Goal: Information Seeking & Learning: Learn about a topic

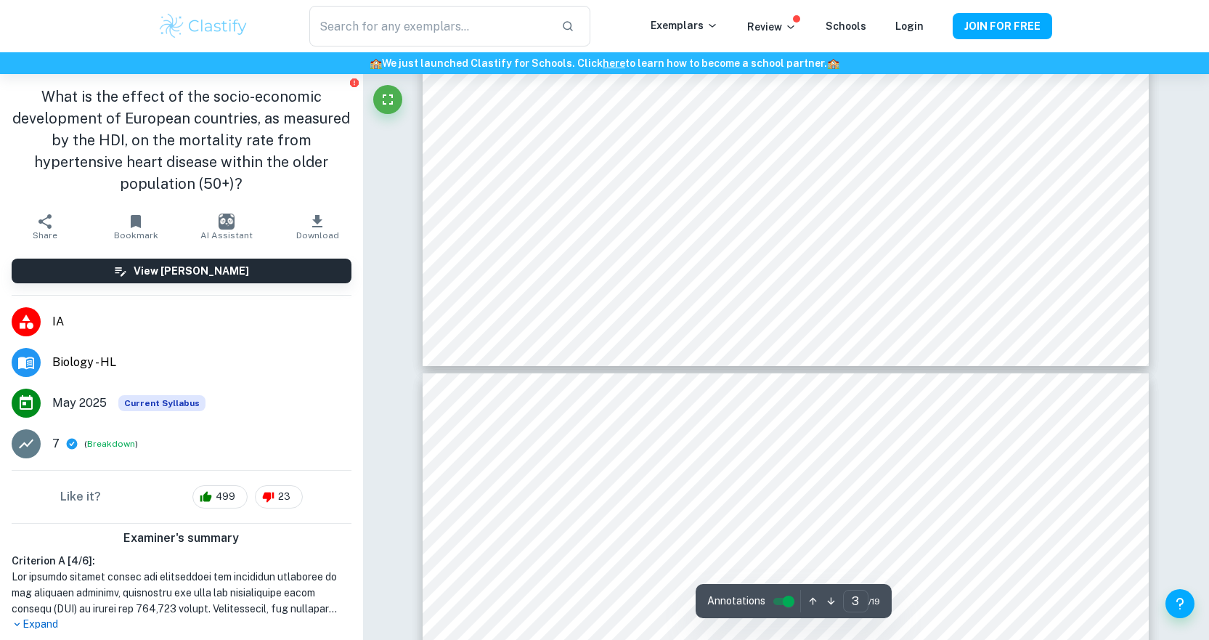
scroll to position [2833, 0]
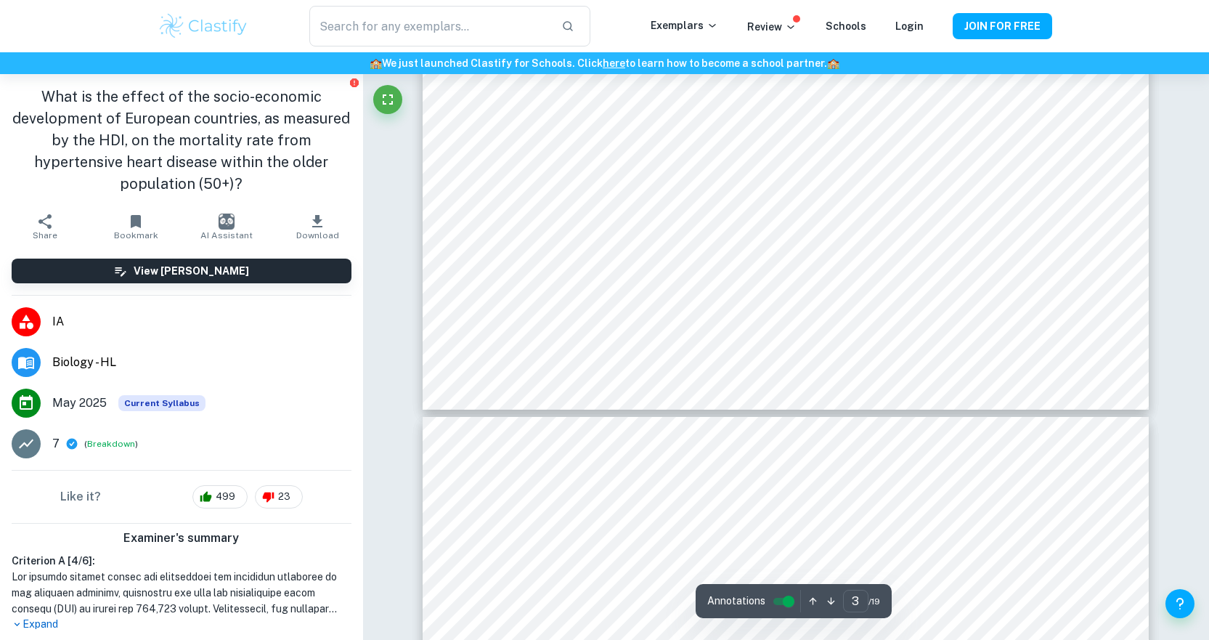
type input "4"
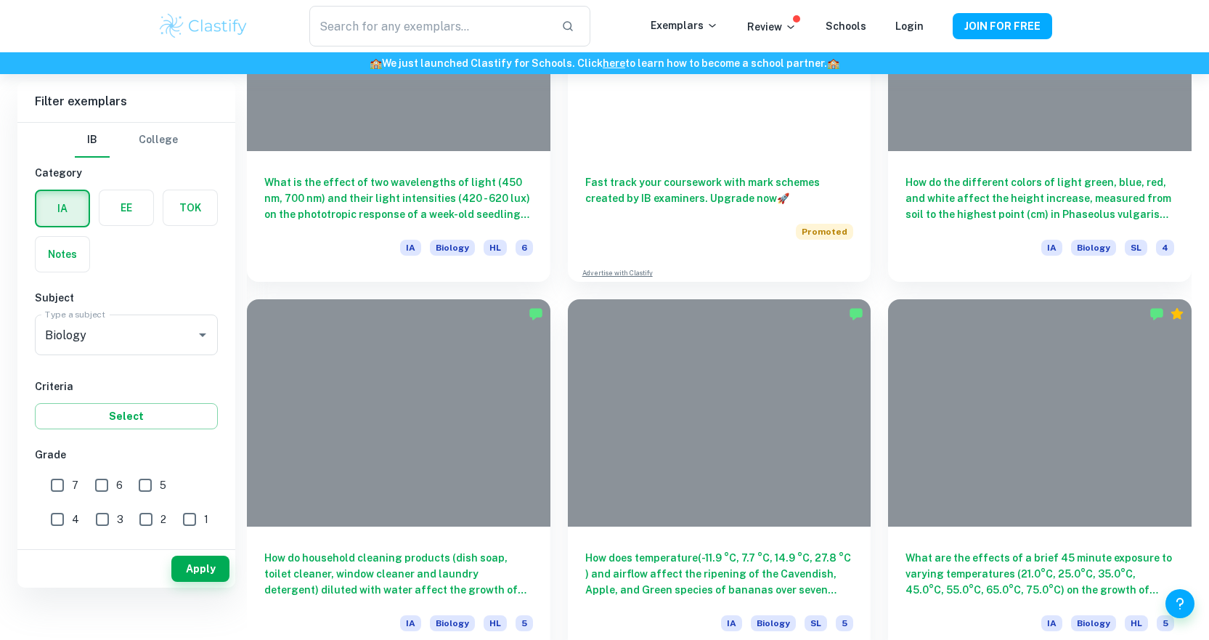
scroll to position [363, 0]
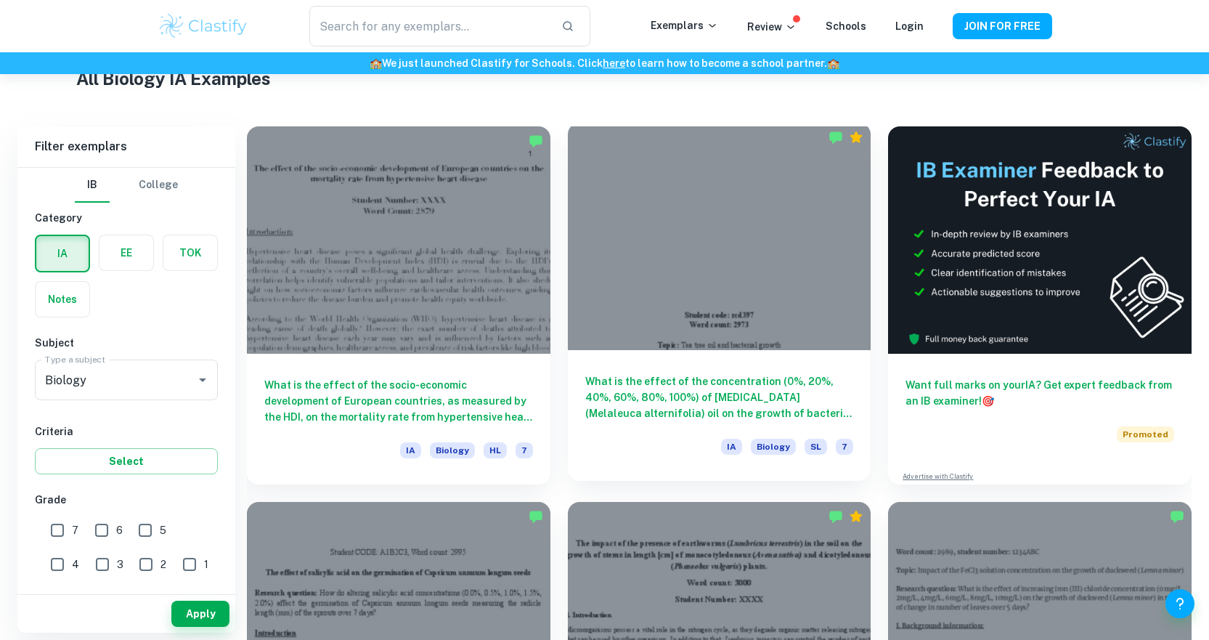
click at [752, 357] on div "What is the effect of the concentration (0%, 20%, 40%, 60%, 80%, 100%) of [MEDI…" at bounding box center [720, 415] width 304 height 131
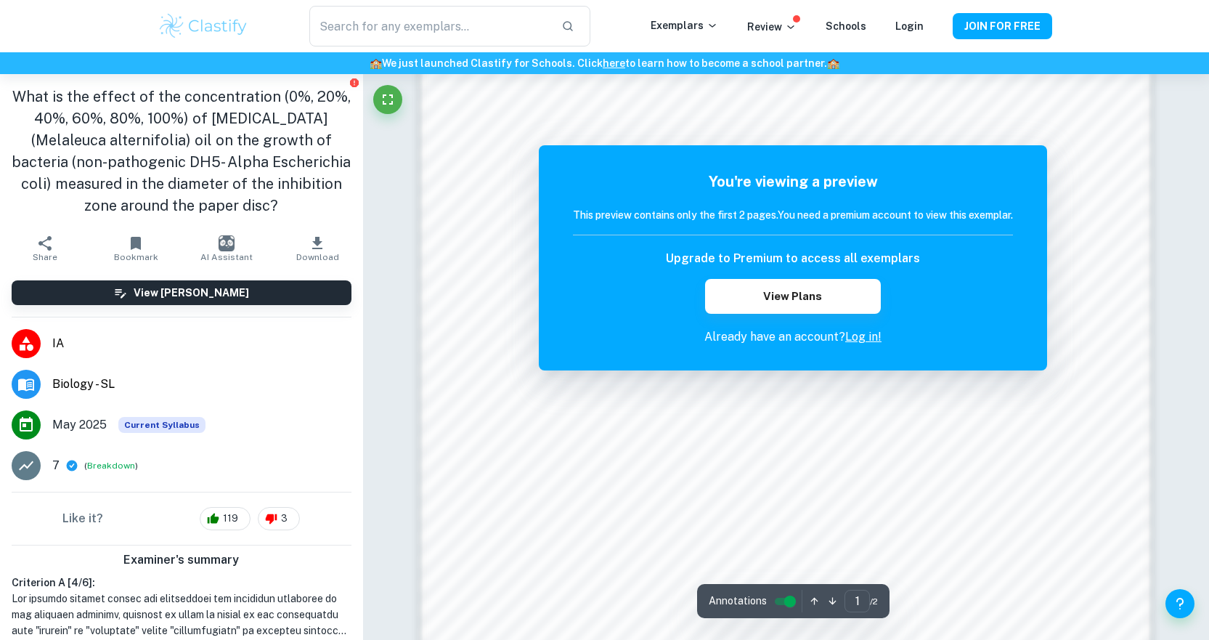
scroll to position [1610, 0]
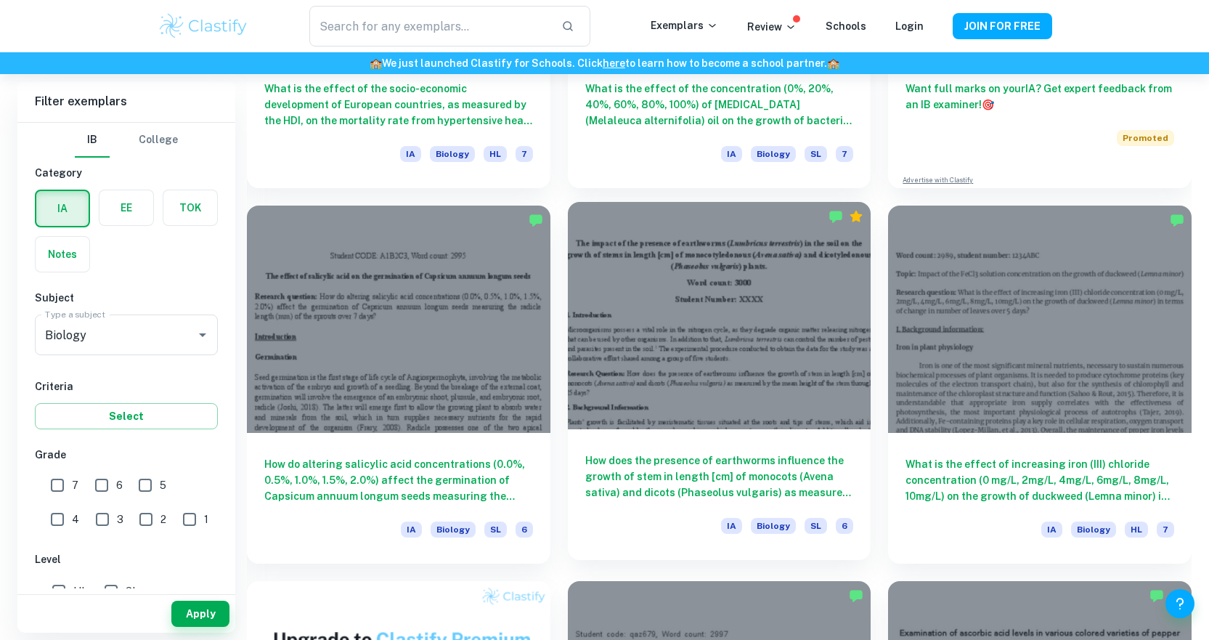
scroll to position [654, 0]
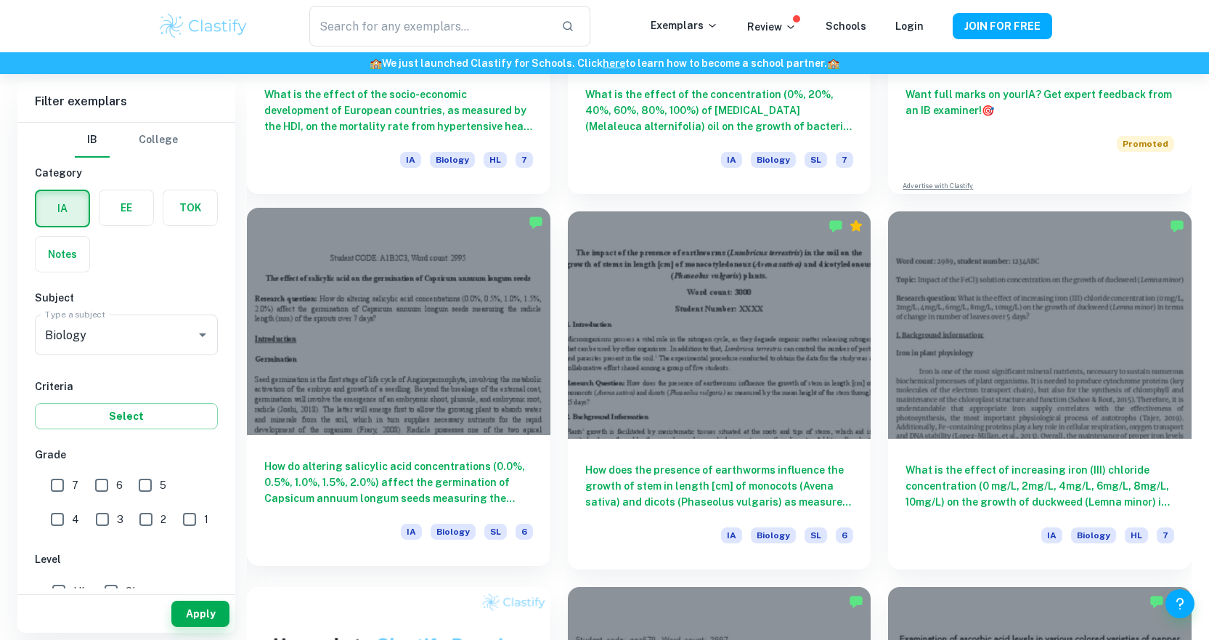
click at [441, 386] on div at bounding box center [399, 321] width 304 height 227
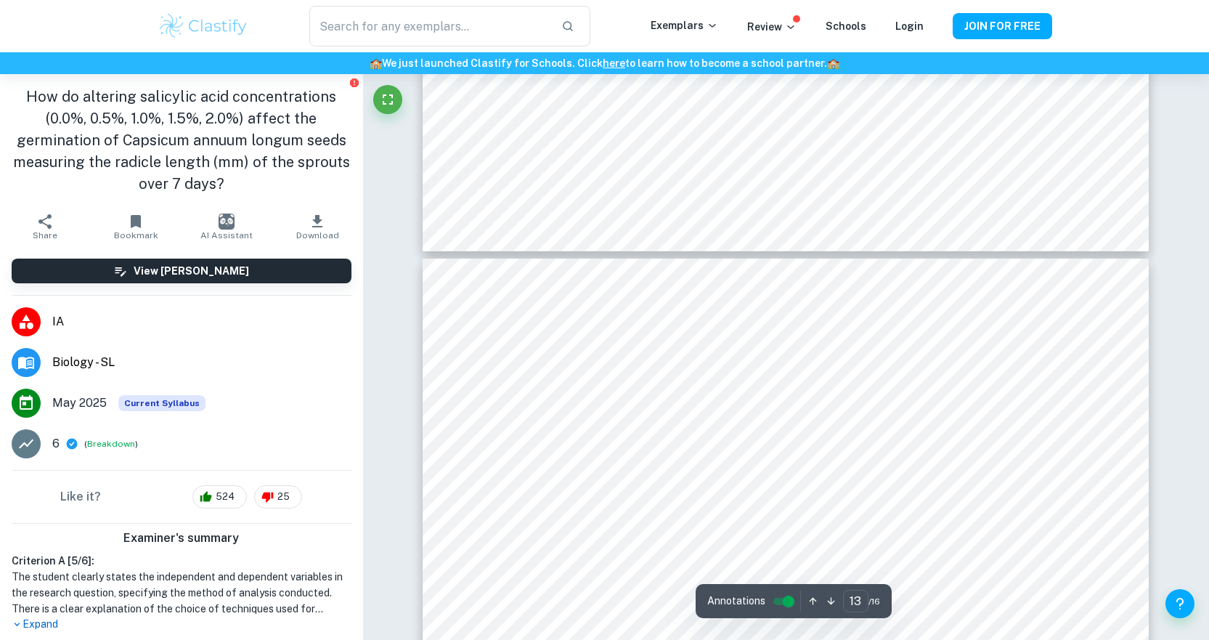
scroll to position [12633, 0]
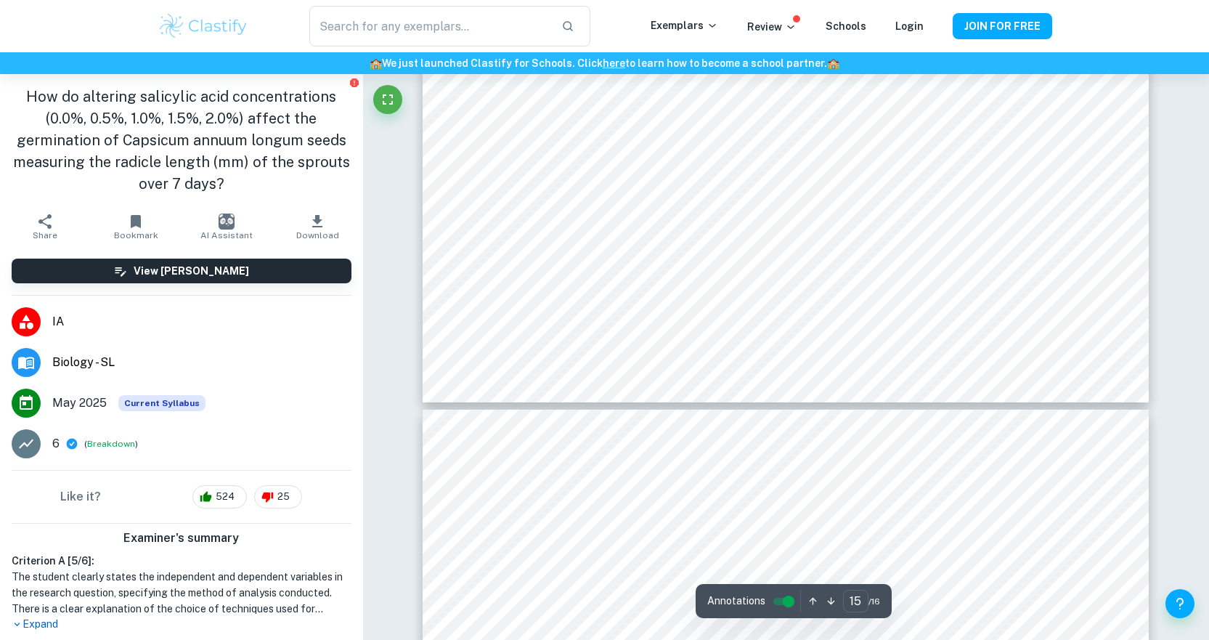
type input "16"
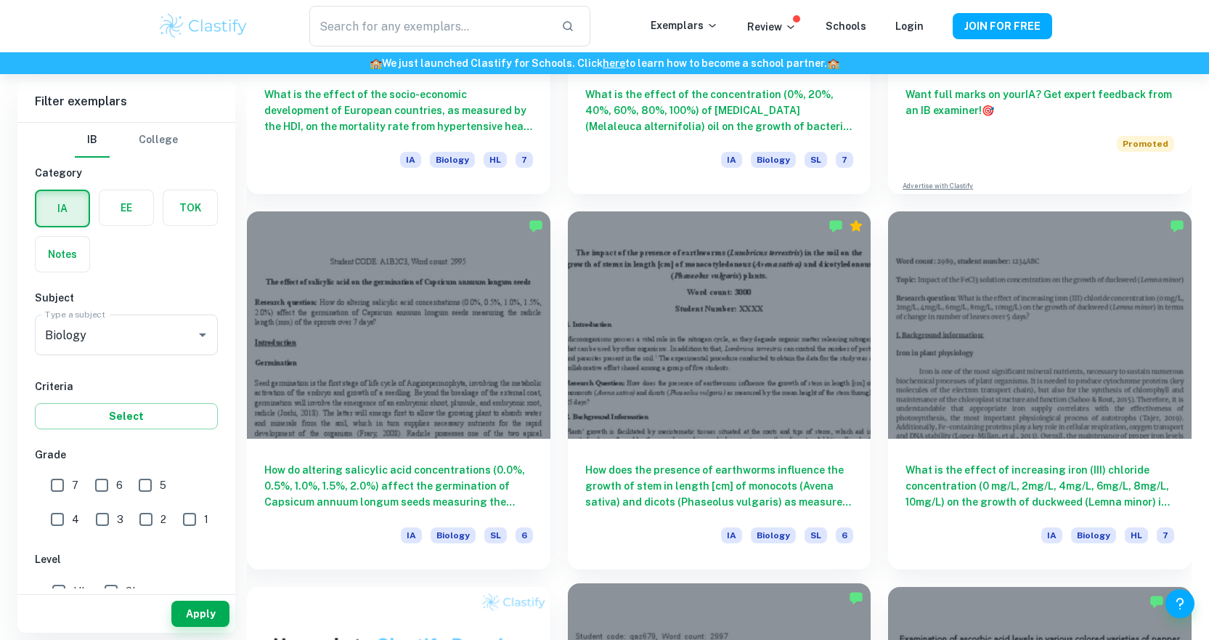
scroll to position [1017, 0]
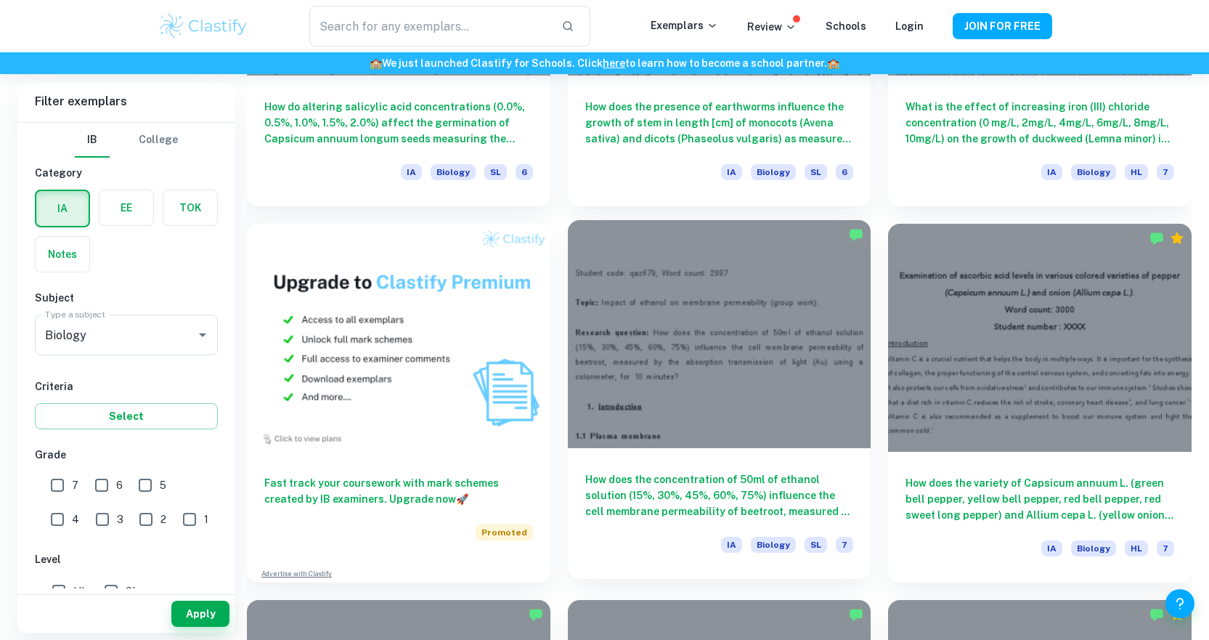
click at [857, 349] on div at bounding box center [720, 333] width 304 height 227
